Goal: Transaction & Acquisition: Purchase product/service

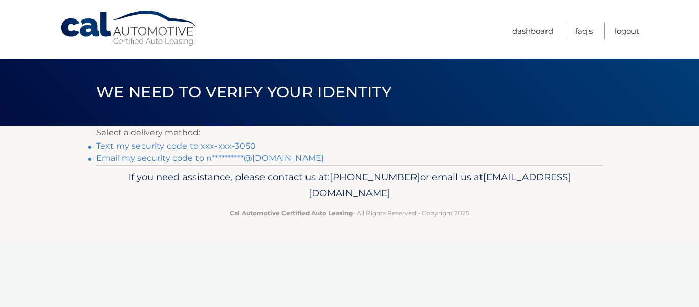
click at [218, 146] on link "Text my security code to xxx-xxx-3050" at bounding box center [176, 146] width 160 height 10
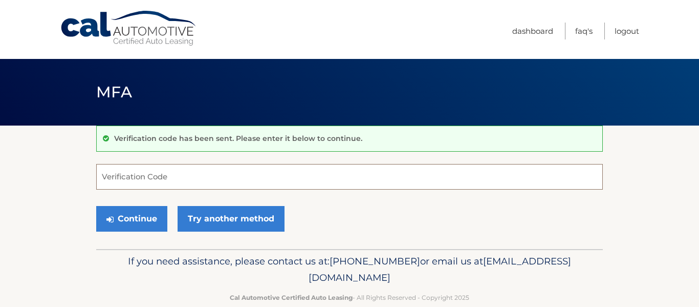
click at [183, 170] on input "Verification Code" at bounding box center [349, 177] width 507 height 26
click at [180, 179] on input "Verification Code" at bounding box center [349, 177] width 507 height 26
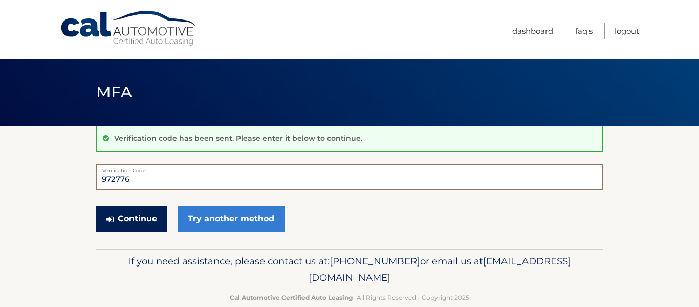
type input "972776"
click at [149, 220] on button "Continue" at bounding box center [131, 219] width 71 height 26
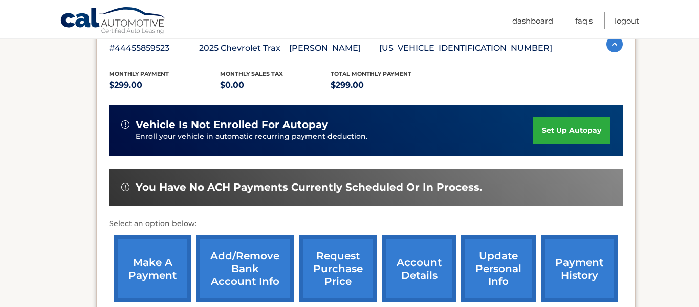
scroll to position [199, 0]
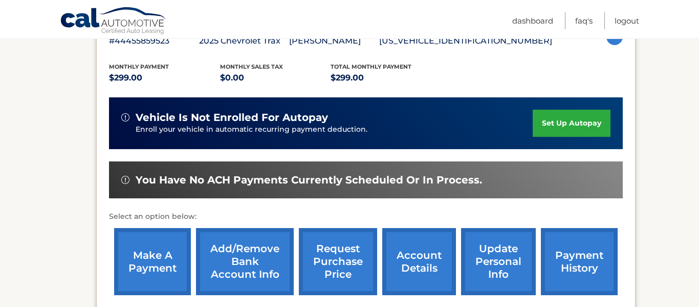
click at [172, 254] on link "make a payment" at bounding box center [152, 261] width 77 height 67
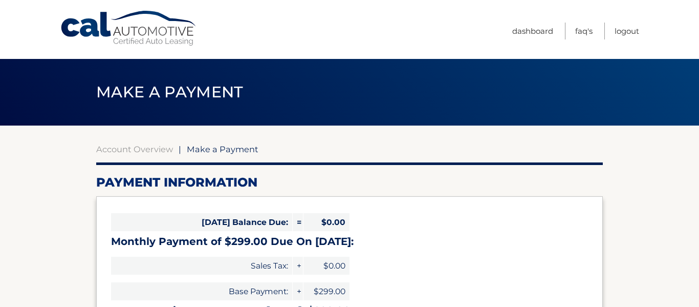
select select "MzJmOTUyNDQtNGMxMS00MjVlLWFmMGQtMTY5Zjg2MWY2YTEy"
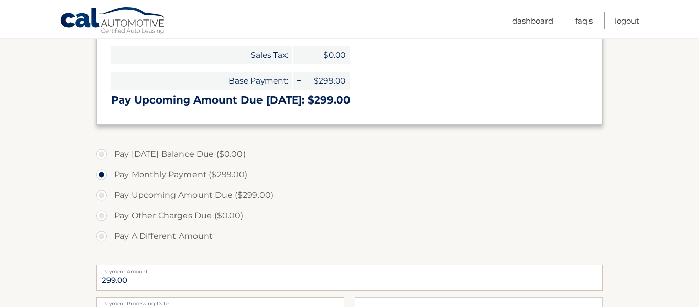
scroll to position [211, 0]
click at [114, 234] on label "Pay A Different Amount" at bounding box center [349, 235] width 507 height 20
click at [111, 234] on input "Pay A Different Amount" at bounding box center [105, 233] width 10 height 16
radio input "true"
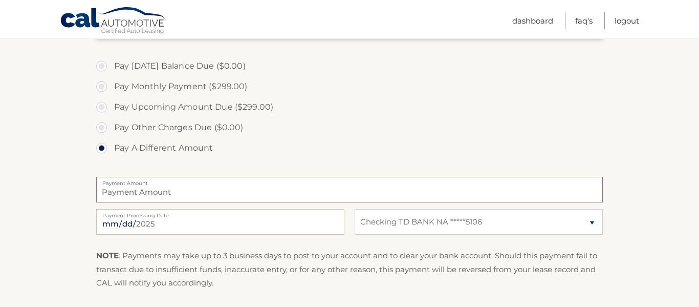
scroll to position [300, 0]
click at [136, 182] on label "Payment Amount" at bounding box center [349, 179] width 507 height 8
click at [136, 182] on input "Payment Amount" at bounding box center [349, 188] width 507 height 26
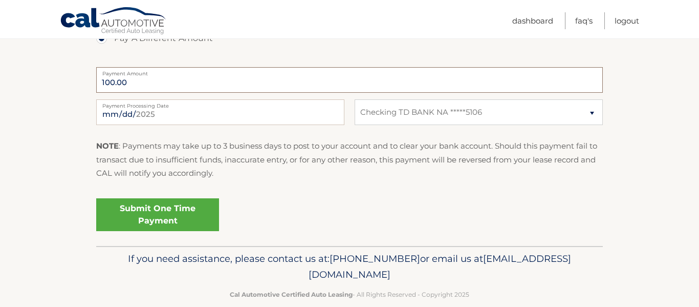
scroll to position [425, 0]
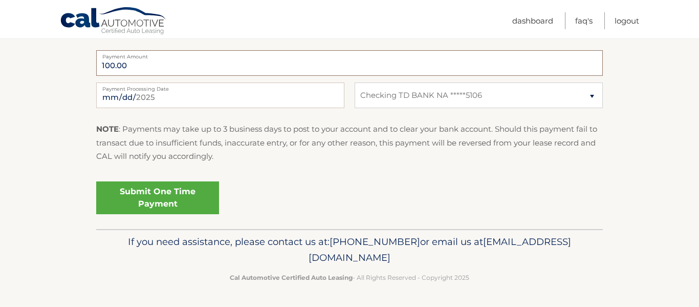
type input "100.00"
click at [179, 206] on link "Submit One Time Payment" at bounding box center [157, 197] width 123 height 33
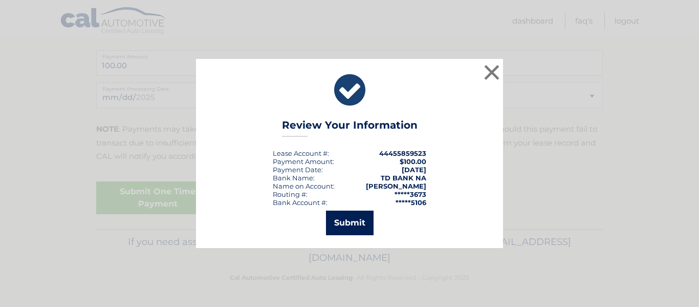
click at [342, 220] on button "Submit" at bounding box center [350, 222] width 48 height 25
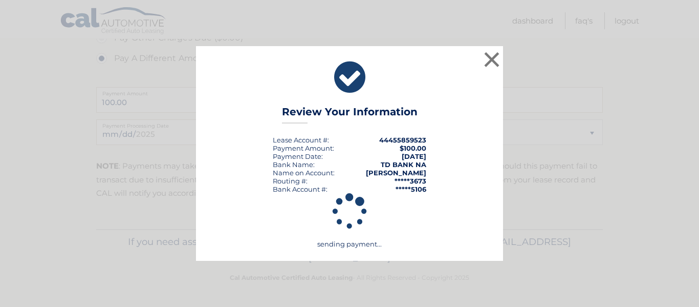
scroll to position [388, 0]
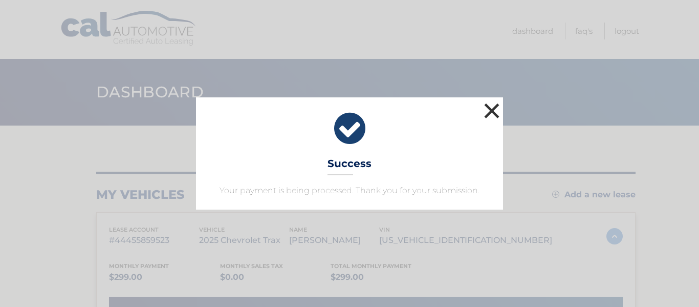
click at [492, 107] on button "×" at bounding box center [492, 110] width 20 height 20
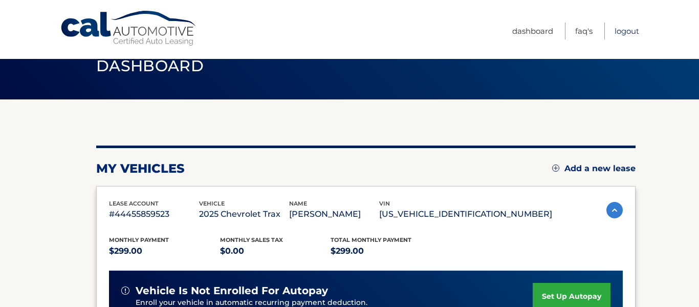
scroll to position [26, 0]
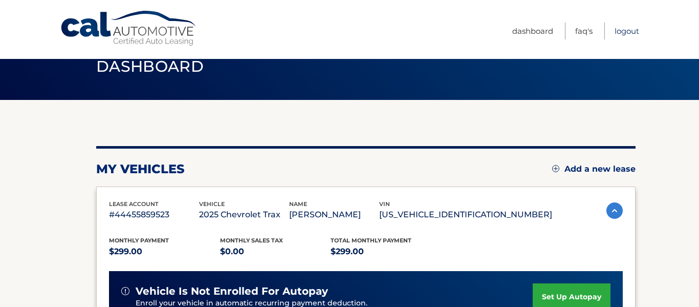
click at [628, 31] on link "Logout" at bounding box center [627, 31] width 25 height 17
